Goal: Navigation & Orientation: Locate item on page

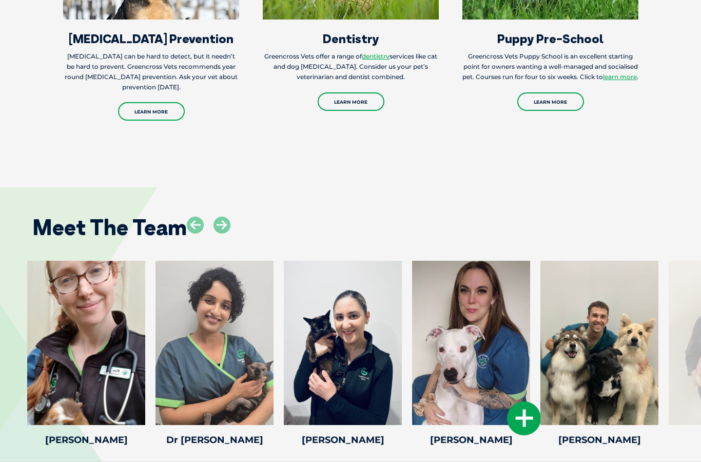
scroll to position [1725, 0]
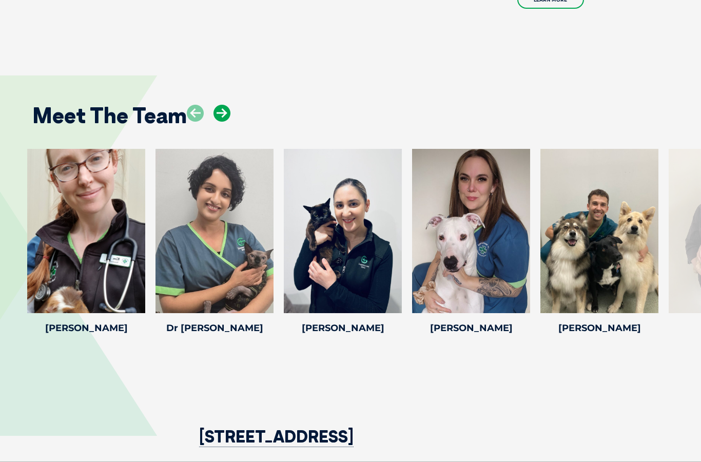
click at [221, 112] on icon at bounding box center [222, 113] width 17 height 17
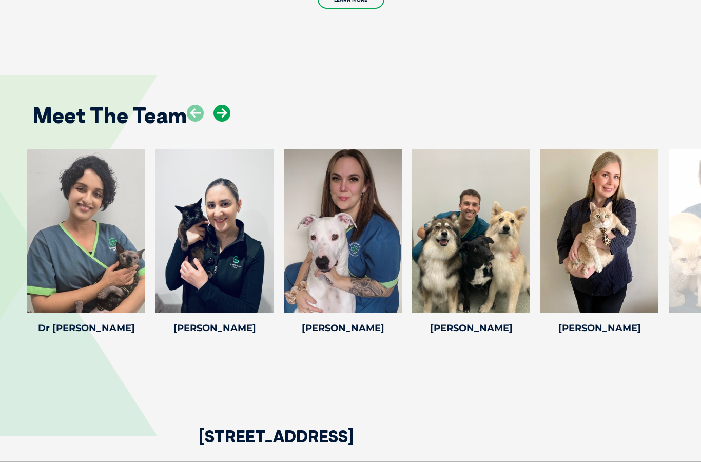
click at [221, 112] on icon at bounding box center [222, 113] width 17 height 17
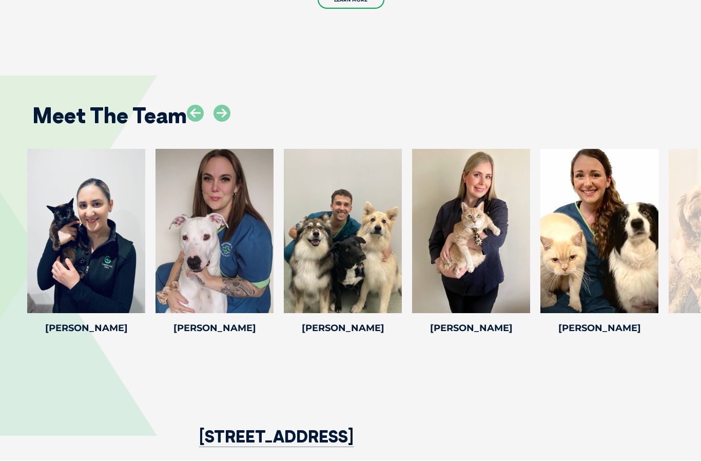
drag, startPoint x: 221, startPoint y: 112, endPoint x: -1, endPoint y: -1726, distance: 1851.6
click at [221, 113] on icon at bounding box center [222, 113] width 17 height 17
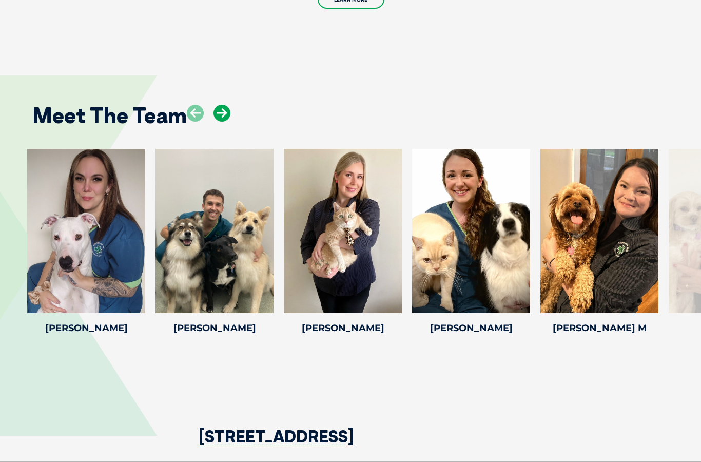
click at [221, 113] on icon at bounding box center [222, 113] width 17 height 17
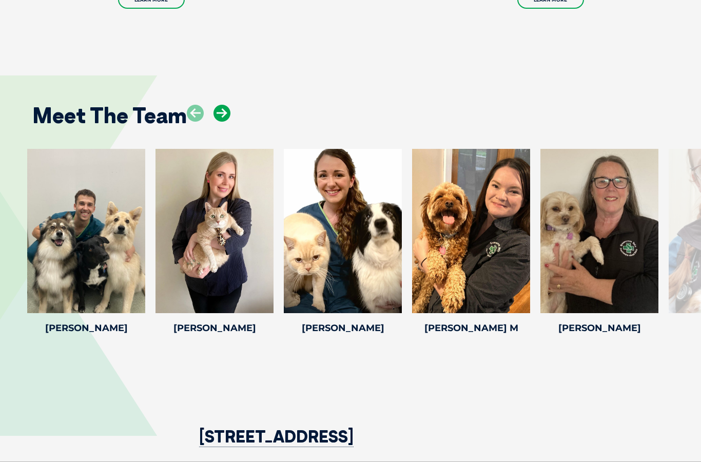
click at [221, 112] on icon at bounding box center [222, 113] width 17 height 17
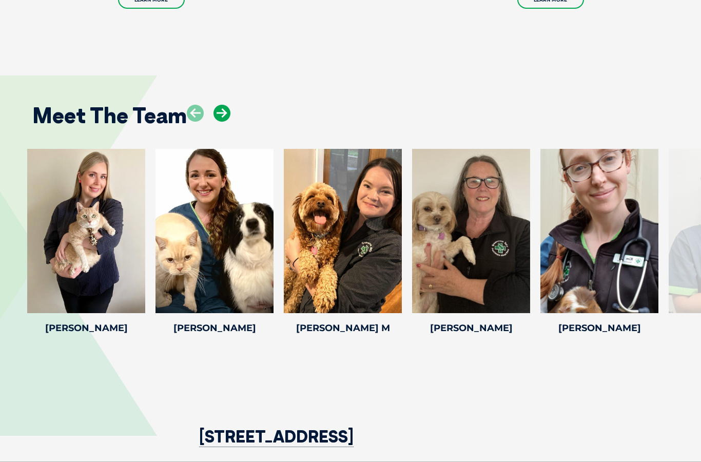
click at [221, 112] on icon at bounding box center [222, 113] width 17 height 17
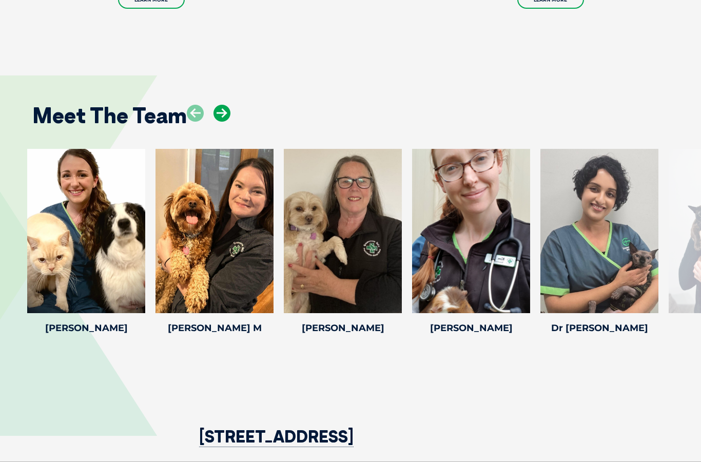
click at [221, 112] on icon at bounding box center [222, 113] width 17 height 17
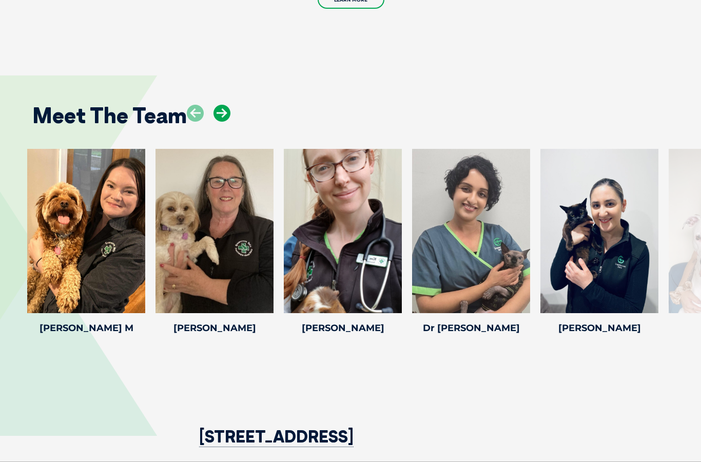
click at [221, 112] on icon at bounding box center [222, 113] width 17 height 17
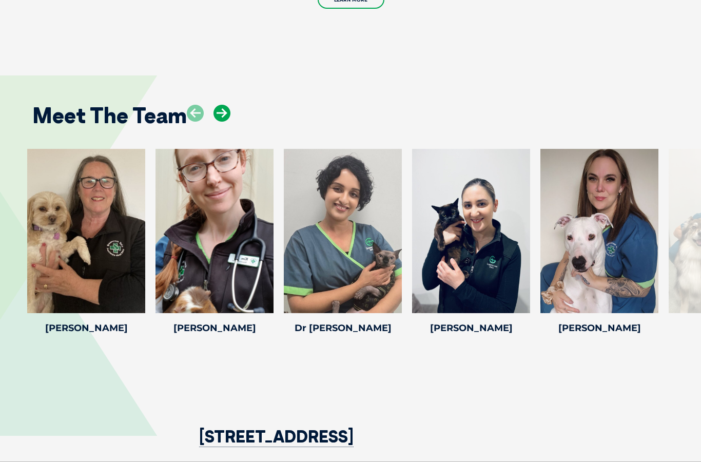
click at [221, 112] on icon at bounding box center [222, 113] width 17 height 17
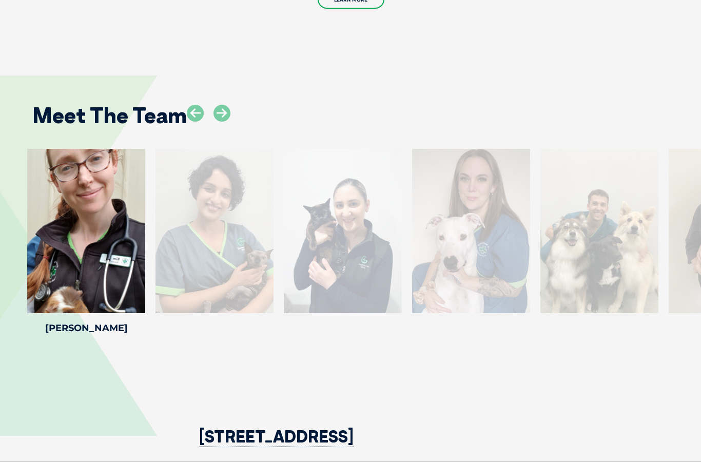
drag, startPoint x: 221, startPoint y: 112, endPoint x: -1, endPoint y: -1726, distance: 1851.6
click at [221, 113] on icon at bounding box center [222, 113] width 17 height 17
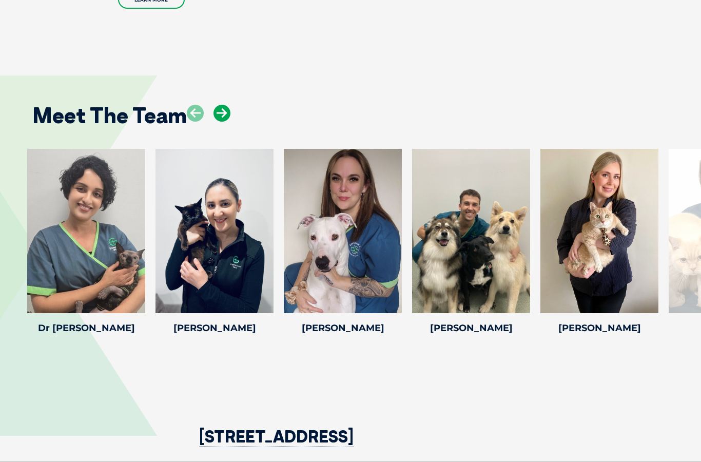
click at [221, 113] on icon at bounding box center [222, 113] width 17 height 17
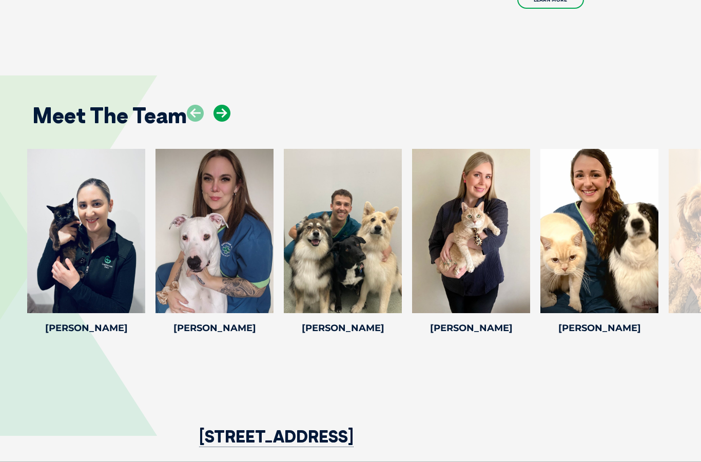
click at [221, 111] on icon at bounding box center [222, 113] width 17 height 17
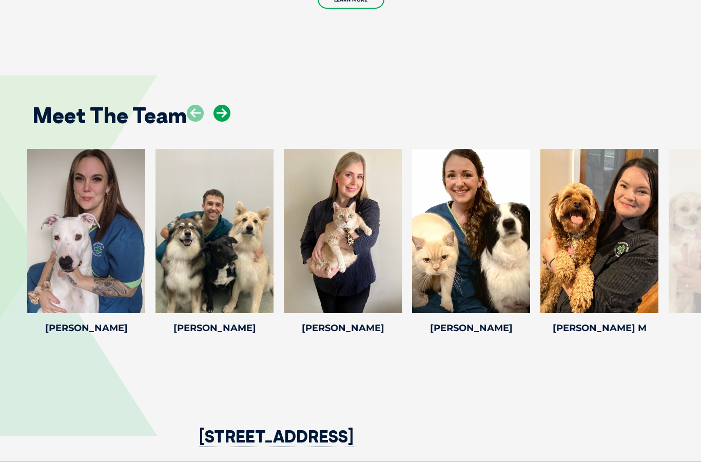
scroll to position [1766, 0]
